Goal: Information Seeking & Learning: Find specific fact

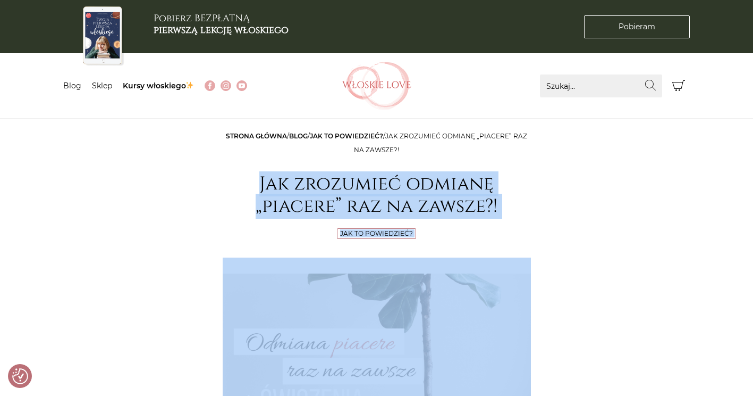
drag, startPoint x: 529, startPoint y: 183, endPoint x: 188, endPoint y: 178, distance: 341.4
copy article "Lor ipsumdolo sitamet „consect” adi el seddoe?! Tem in utlaboreet? Dolor mag al…"
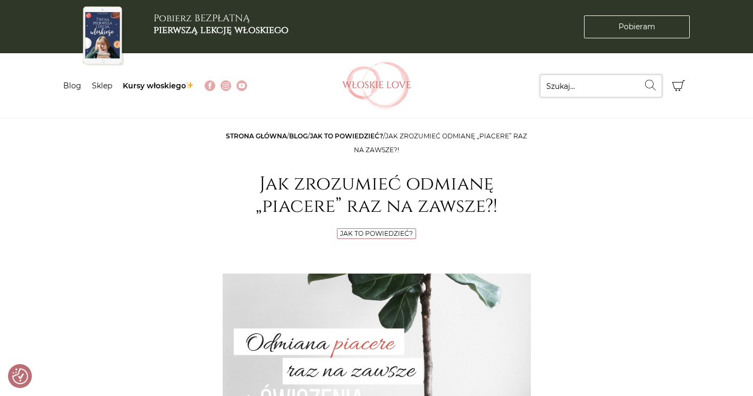
click at [591, 80] on input "Szukaj..." at bounding box center [601, 85] width 122 height 23
type input "DOPO"
click at [640, 74] on button "Wyszukaj" at bounding box center [651, 84] width 23 height 21
